Goal: Task Accomplishment & Management: Manage account settings

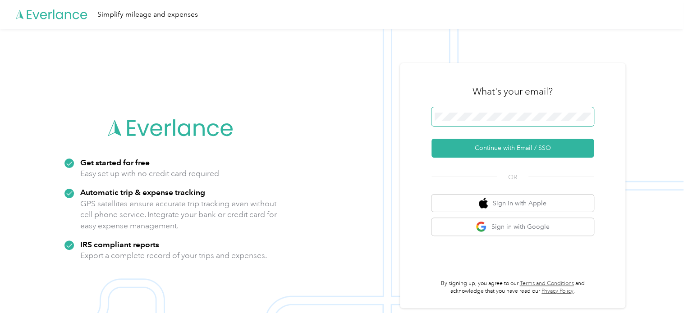
click at [478, 111] on span at bounding box center [512, 116] width 162 height 19
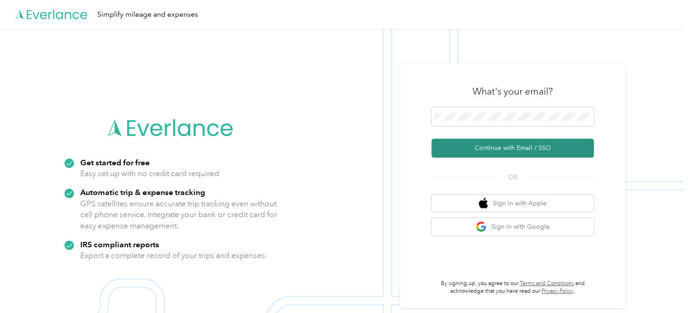
click at [509, 145] on button "Continue with Email / SSO" at bounding box center [512, 148] width 162 height 19
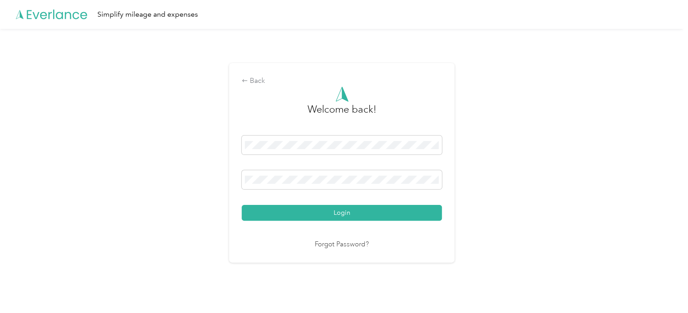
click at [341, 215] on button "Login" at bounding box center [342, 213] width 200 height 16
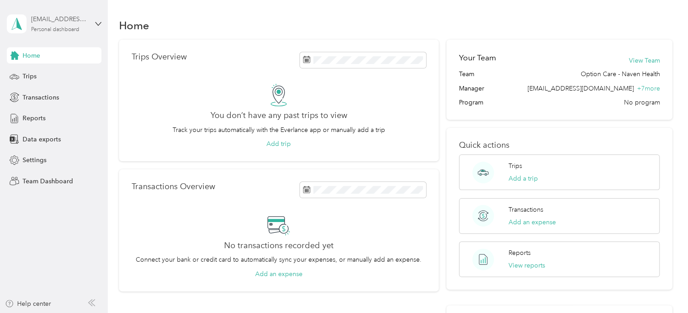
click at [81, 25] on div "[EMAIL_ADDRESS][DOMAIN_NAME] Personal dashboard" at bounding box center [59, 23] width 56 height 18
click at [61, 71] on div "Team dashboard" at bounding box center [38, 73] width 48 height 9
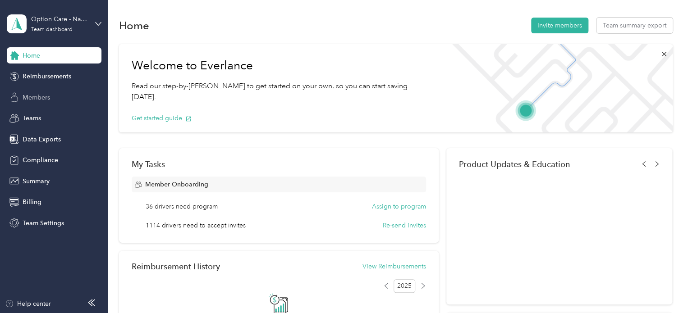
click at [50, 94] on div "Members" at bounding box center [54, 97] width 95 height 16
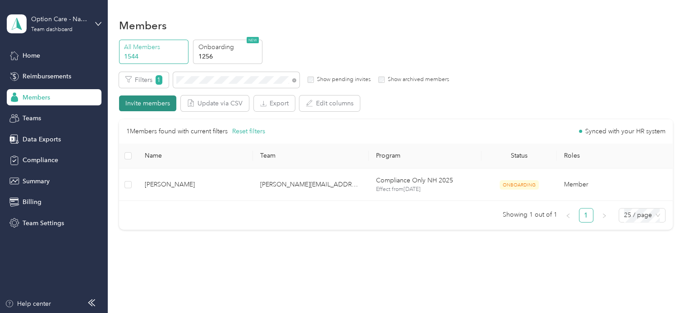
click at [153, 104] on button "Invite members" at bounding box center [147, 104] width 57 height 16
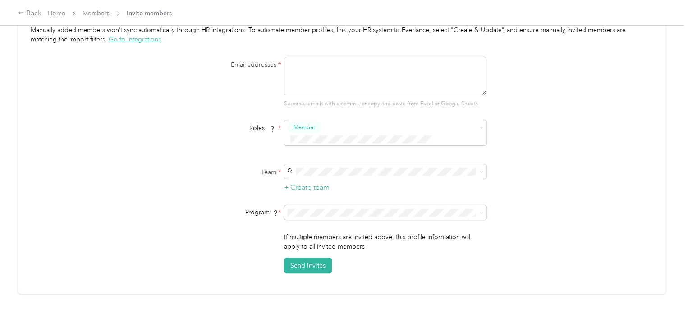
scroll to position [45, 0]
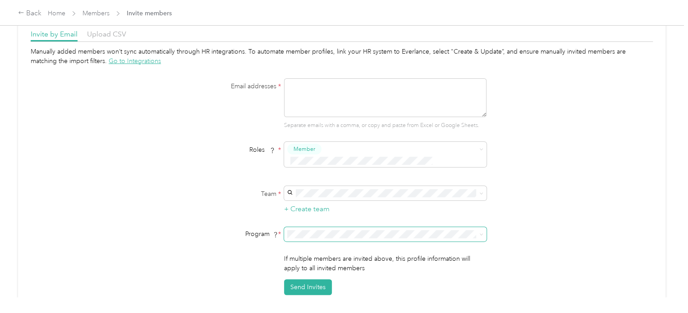
click at [483, 227] on span at bounding box center [385, 234] width 202 height 14
click at [476, 231] on span at bounding box center [479, 234] width 7 height 6
click at [482, 227] on span at bounding box center [385, 234] width 202 height 14
click at [479, 233] on icon at bounding box center [481, 235] width 4 height 4
click at [543, 116] on div "Manually added members won’t sync automatically through HR integrations. To aut…" at bounding box center [342, 171] width 622 height 248
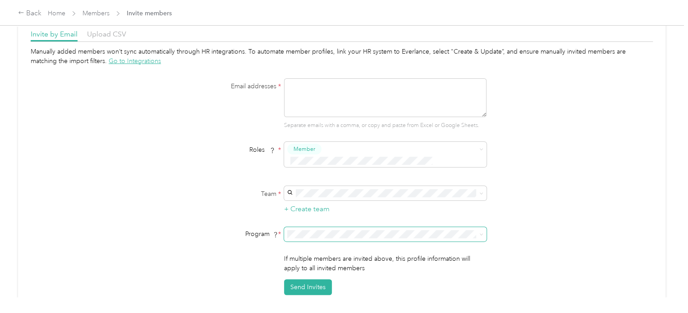
scroll to position [0, 0]
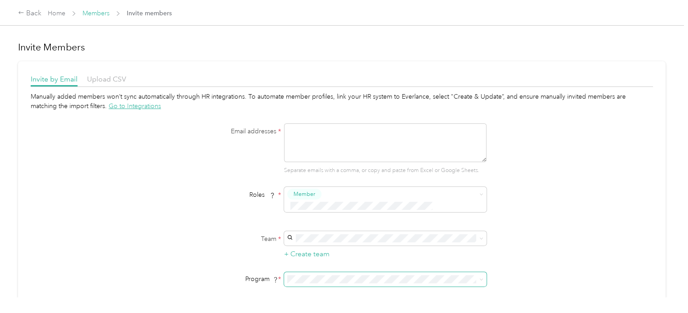
click at [98, 14] on link "Members" at bounding box center [95, 13] width 27 height 8
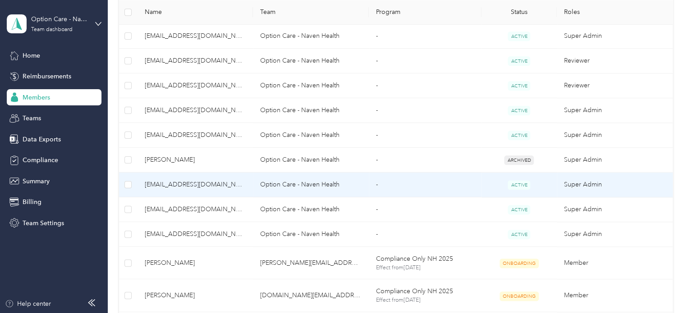
scroll to position [625, 0]
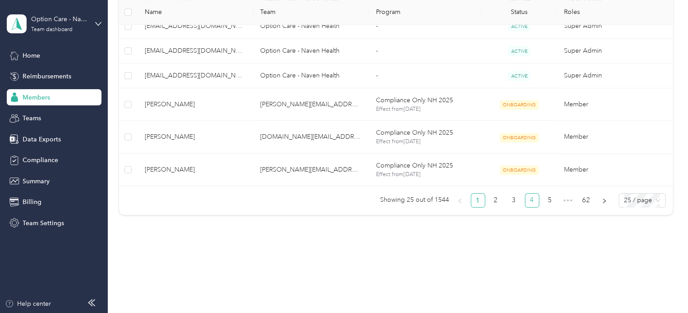
click at [531, 199] on link "4" at bounding box center [532, 201] width 14 height 14
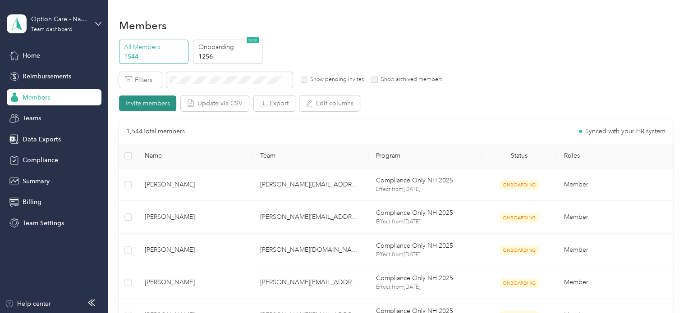
click at [148, 102] on button "Invite members" at bounding box center [147, 104] width 57 height 16
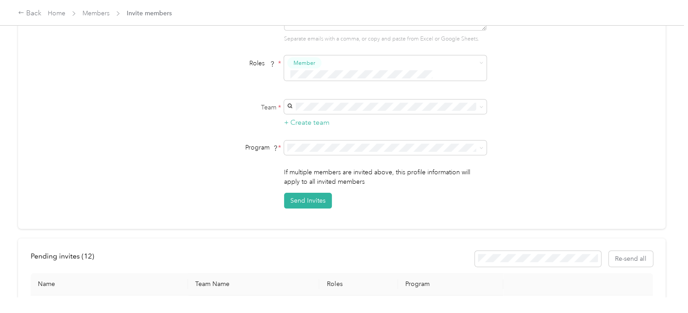
scroll to position [135, 0]
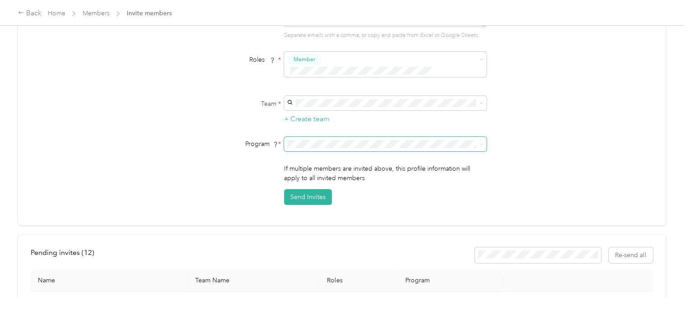
click at [481, 142] on icon at bounding box center [481, 144] width 4 height 4
click at [359, 182] on li "Compliance Only NH 2025 (CPM)" at bounding box center [384, 180] width 202 height 16
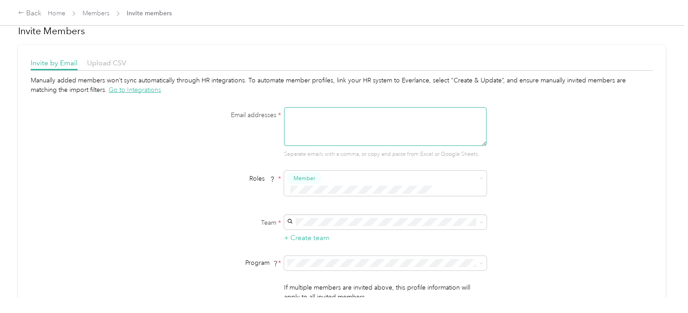
scroll to position [45, 0]
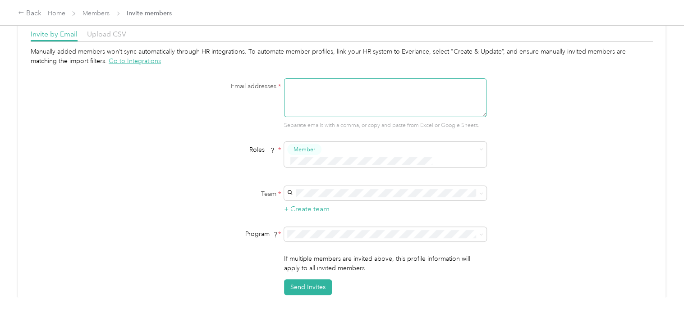
click at [315, 89] on textarea at bounding box center [385, 97] width 202 height 39
paste textarea "[PERSON_NAME][EMAIL_ADDRESS][PERSON_NAME][DOMAIN_NAME]"
type textarea "[PERSON_NAME][EMAIL_ADDRESS][PERSON_NAME][DOMAIN_NAME]"
click at [563, 109] on div "Manually added members won’t sync automatically through HR integrations. To aut…" at bounding box center [342, 171] width 622 height 248
click at [346, 197] on span "[PERSON_NAME][DOMAIN_NAME][EMAIL_ADDRESS][PERSON_NAME][DOMAIN_NAME]" at bounding box center [367, 201] width 156 height 17
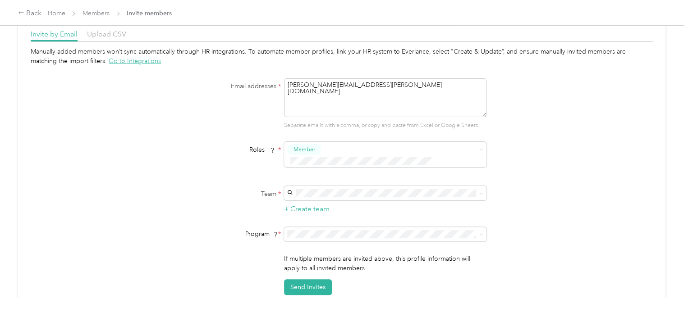
click at [570, 154] on div "Manually added members won’t sync automatically through HR integrations. To aut…" at bounding box center [342, 171] width 622 height 248
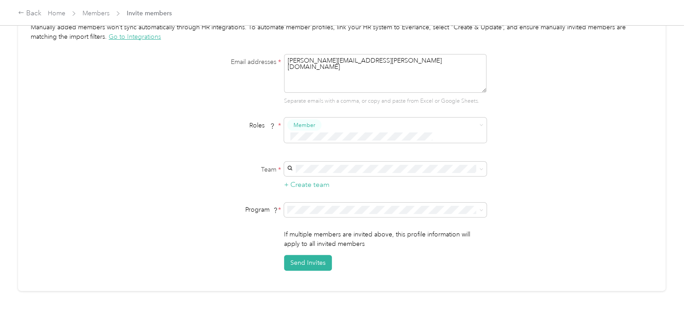
scroll to position [90, 0]
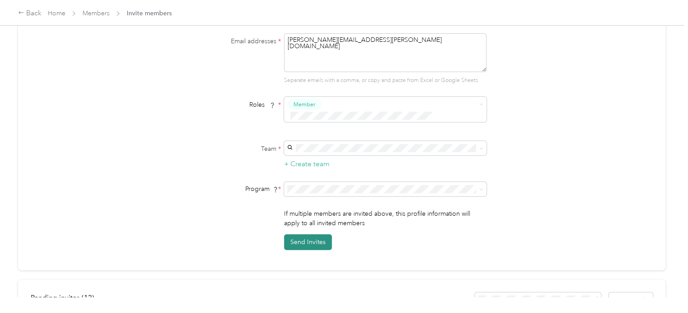
click at [308, 234] on button "Send Invites" at bounding box center [308, 242] width 48 height 16
